Goal: Navigation & Orientation: Go to known website

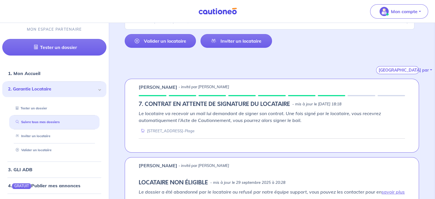
scroll to position [143, 0]
